Goal: Check status: Check status

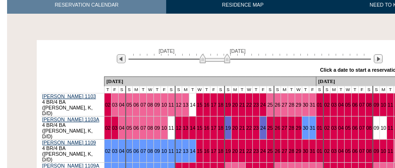
scroll to position [157, 0]
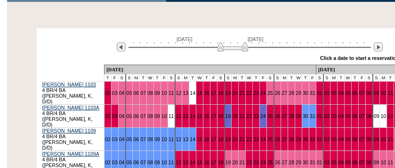
drag, startPoint x: 226, startPoint y: 47, endPoint x: 244, endPoint y: 52, distance: 18.6
click at [244, 52] on div "[DATE] [DATE]" at bounding box center [248, 44] width 272 height 16
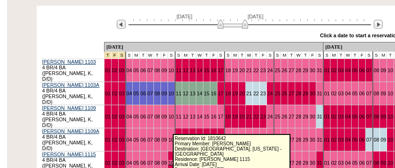
scroll to position [188, 0]
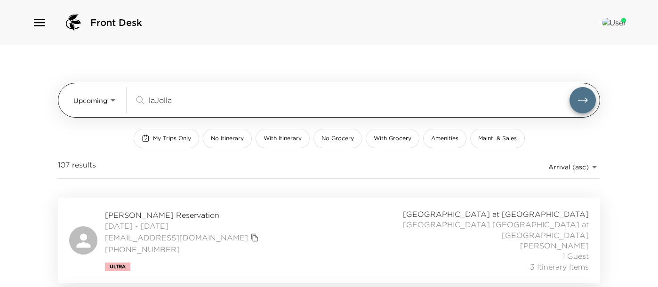
scroll to position [52, 0]
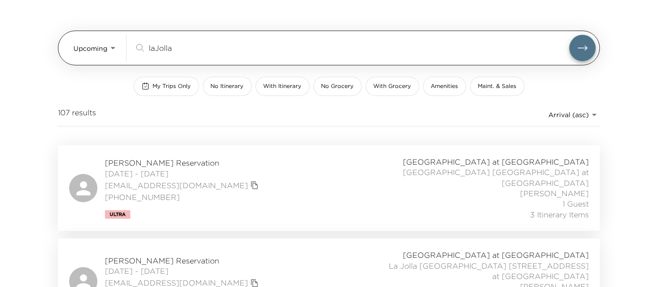
drag, startPoint x: 180, startPoint y: 50, endPoint x: 139, endPoint y: 48, distance: 41.0
click at [139, 48] on div "laJolla ​" at bounding box center [351, 47] width 435 height 11
type input "o"
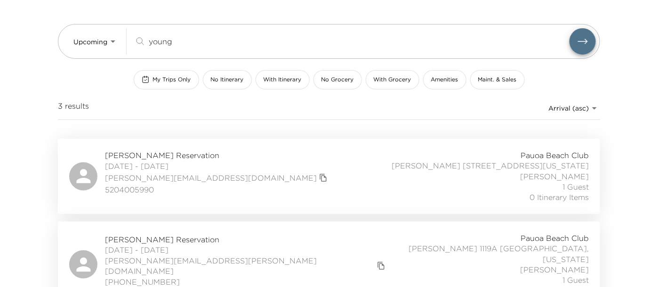
scroll to position [46, 0]
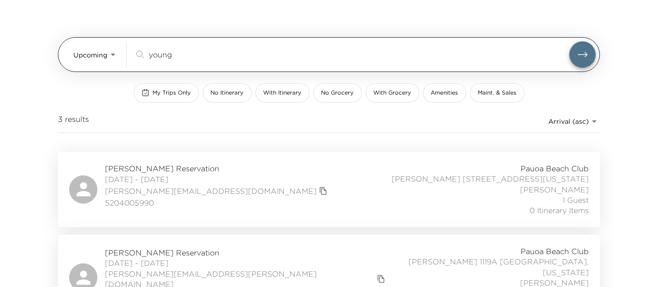
drag, startPoint x: 168, startPoint y: 52, endPoint x: 134, endPoint y: 47, distance: 34.3
click at [134, 48] on div "young ​" at bounding box center [365, 54] width 462 height 26
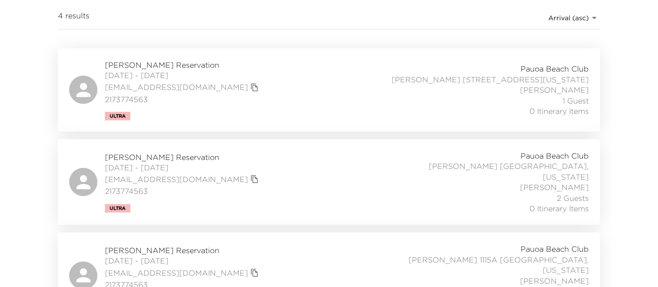
scroll to position [151, 0]
type input "lykins"
click at [273, 97] on div "Gregory Lykins Reservation 01/04/2026 - 01/18/2026 gblykins@gmail.com 217377456…" at bounding box center [329, 88] width 520 height 61
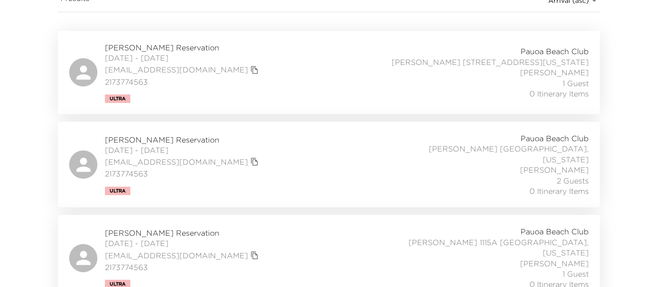
scroll to position [98, 0]
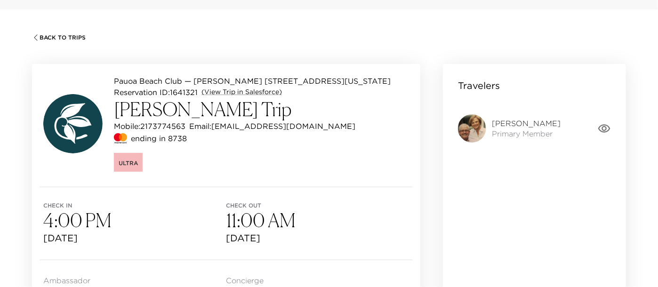
scroll to position [52, 0]
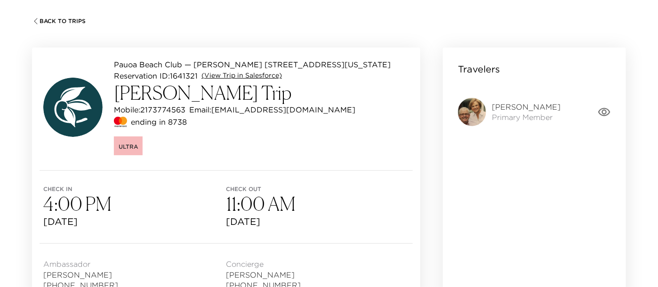
click at [240, 73] on link "(View Trip in Salesforce)" at bounding box center [241, 75] width 80 height 9
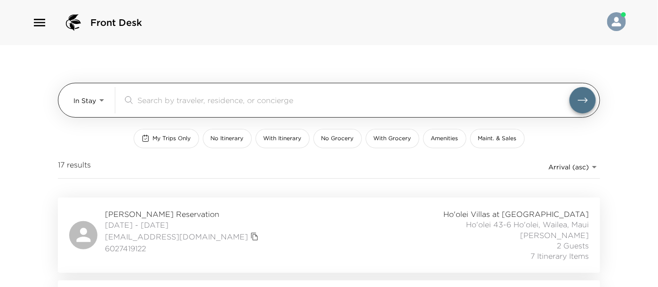
click at [103, 99] on body "Front Desk In Stay In-Stay ​ My Trips Only No Itinerary With Itinerary No Groce…" at bounding box center [329, 143] width 658 height 287
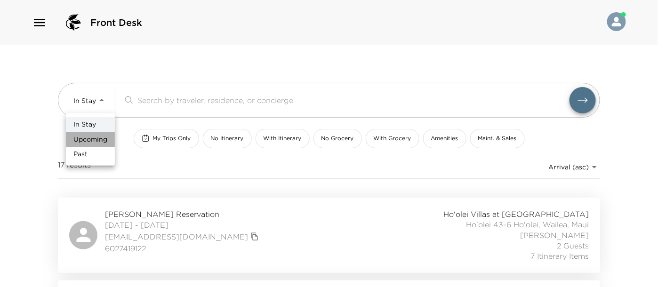
click at [99, 136] on span "Upcoming" at bounding box center [90, 139] width 34 height 9
type input "Upcoming"
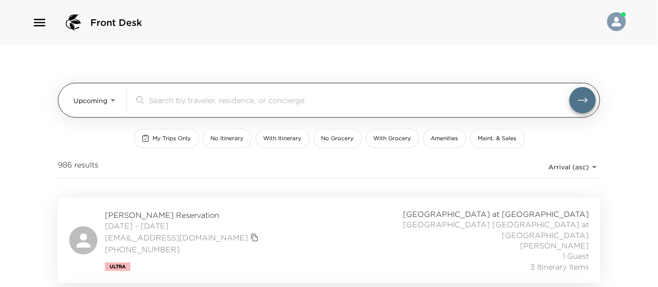
click at [167, 101] on input "search" at bounding box center [359, 100] width 421 height 11
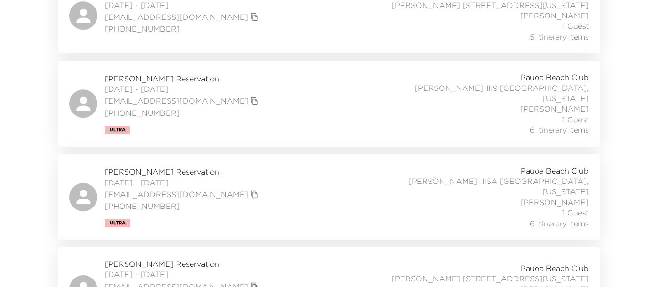
scroll to position [8573, 0]
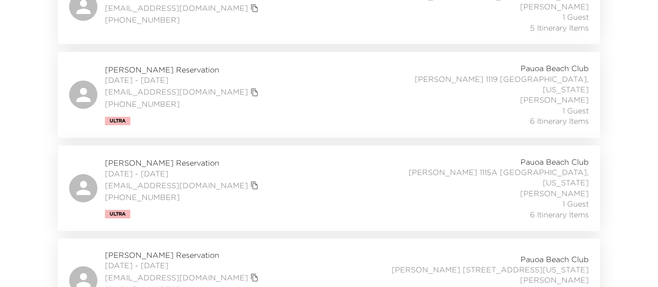
type input "kohala"
